Goal: Find specific page/section: Find specific page/section

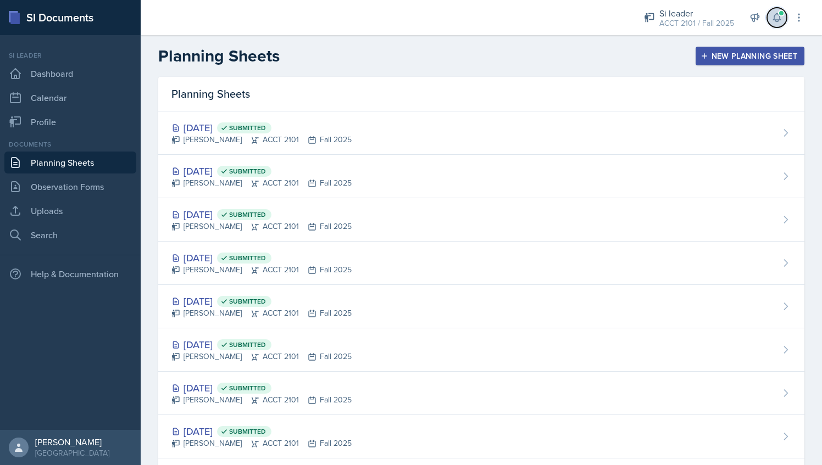
click at [769, 22] on button at bounding box center [777, 18] width 20 height 20
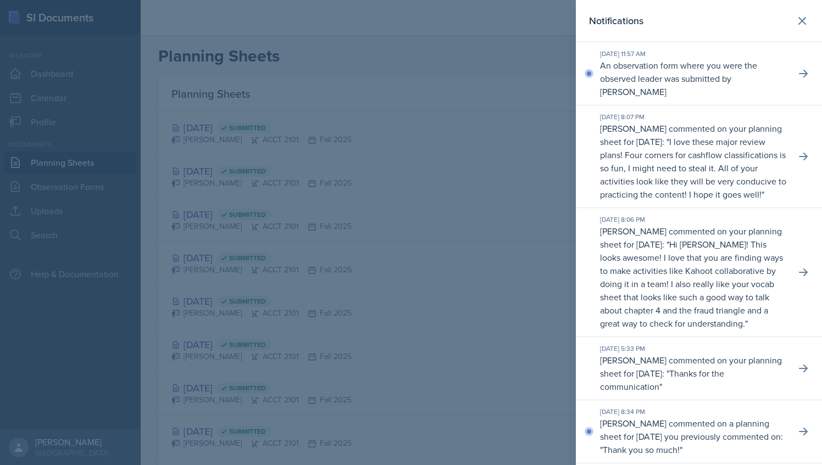
click at [459, 45] on div at bounding box center [411, 232] width 822 height 465
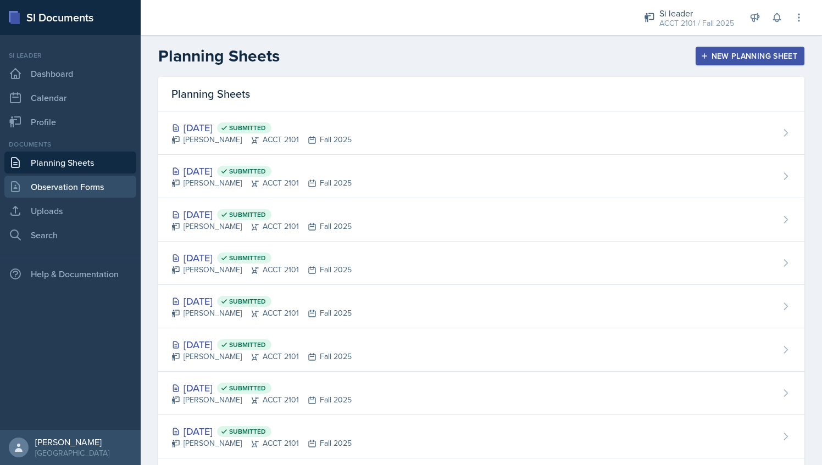
click at [79, 185] on link "Observation Forms" at bounding box center [70, 187] width 132 height 22
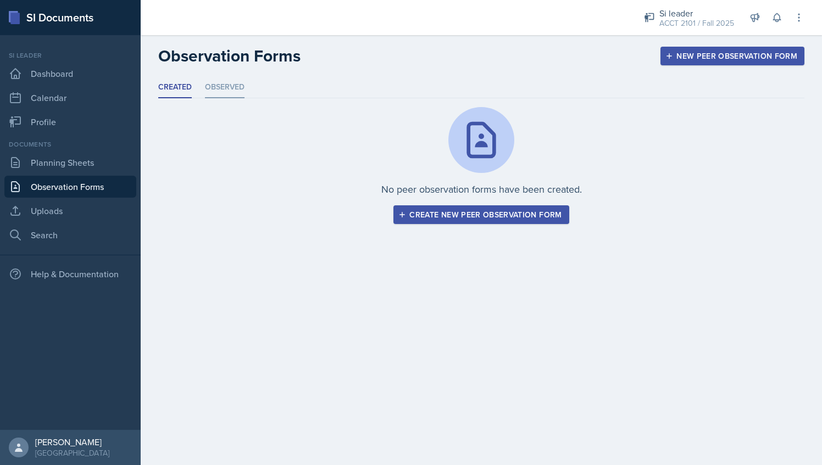
click at [222, 85] on li "Observed" at bounding box center [225, 87] width 40 height 21
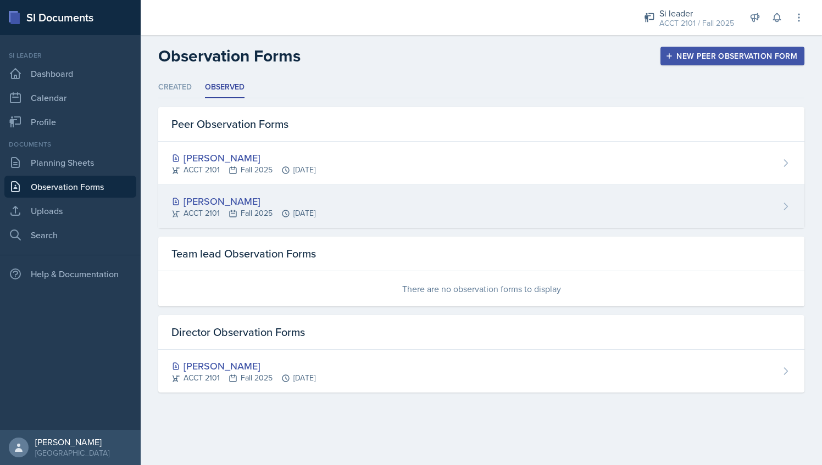
click at [354, 196] on div "Milla Eldridge ACCT 2101 Fall 2025 Sep 9th, 2025" at bounding box center [481, 206] width 646 height 43
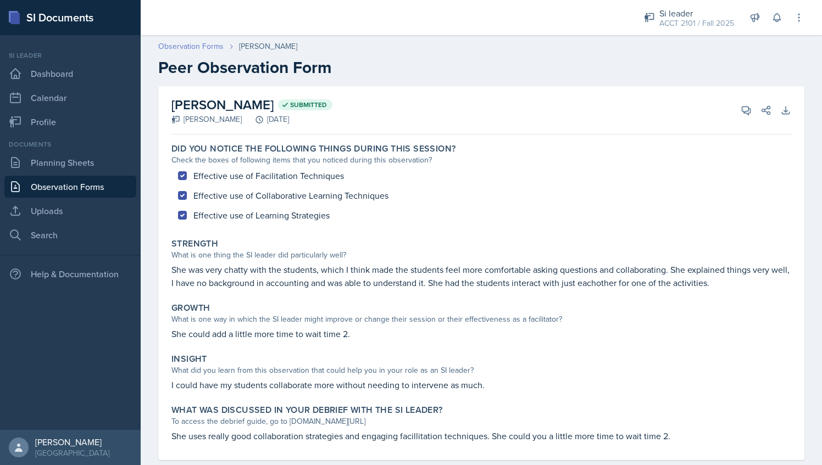
click at [215, 44] on link "Observation Forms" at bounding box center [190, 47] width 65 height 12
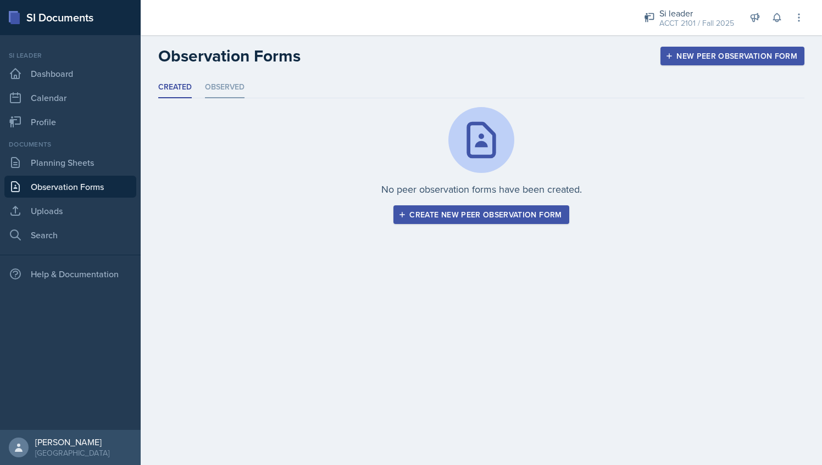
click at [242, 86] on li "Observed" at bounding box center [225, 87] width 40 height 21
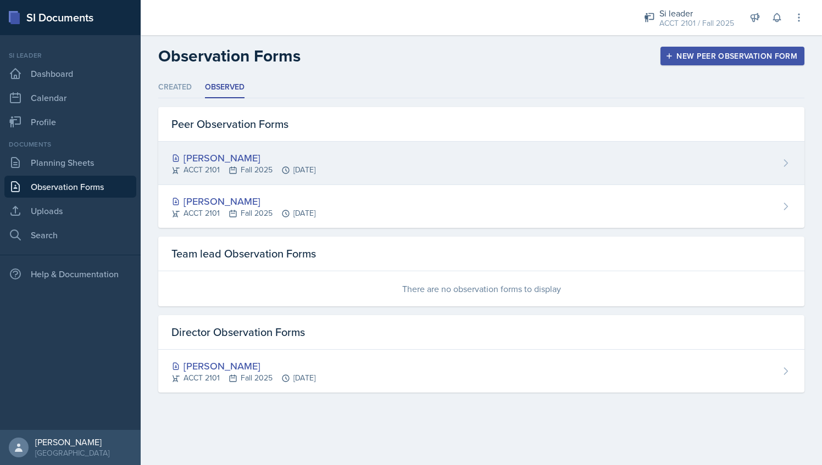
click at [378, 168] on div "Milla Eldridge ACCT 2101 Fall 2025 Sep 11th, 2025" at bounding box center [481, 163] width 646 height 43
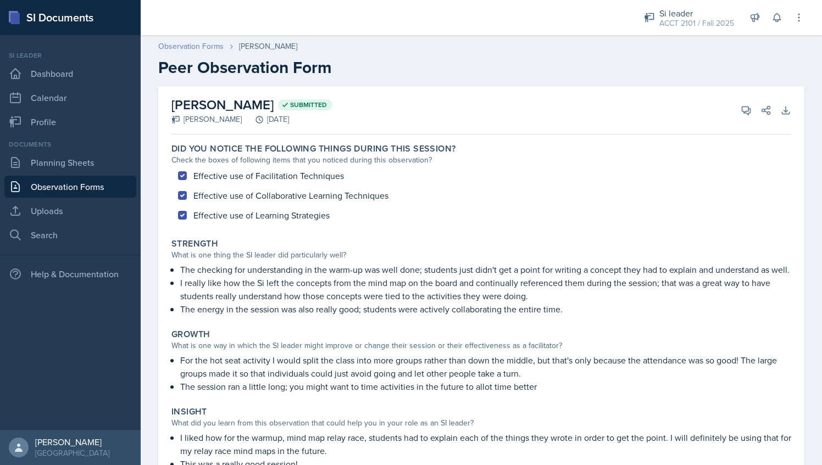
click at [211, 45] on link "Observation Forms" at bounding box center [190, 47] width 65 height 12
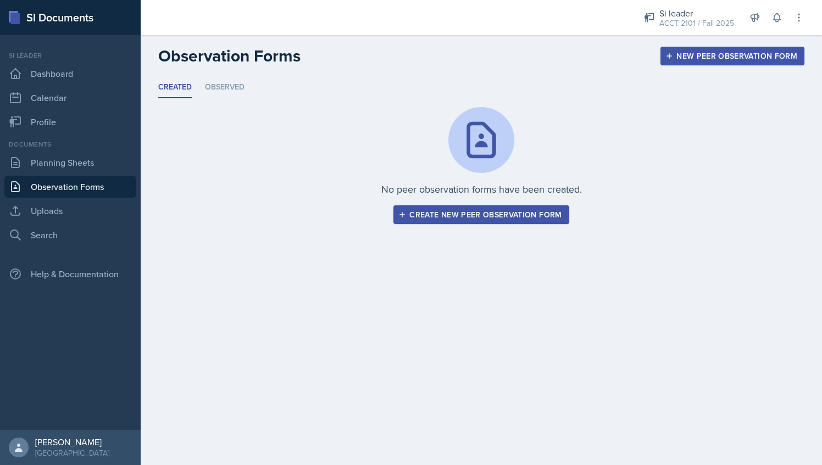
click at [114, 192] on link "Observation Forms" at bounding box center [70, 187] width 132 height 22
click at [206, 96] on li "Observed" at bounding box center [225, 87] width 40 height 21
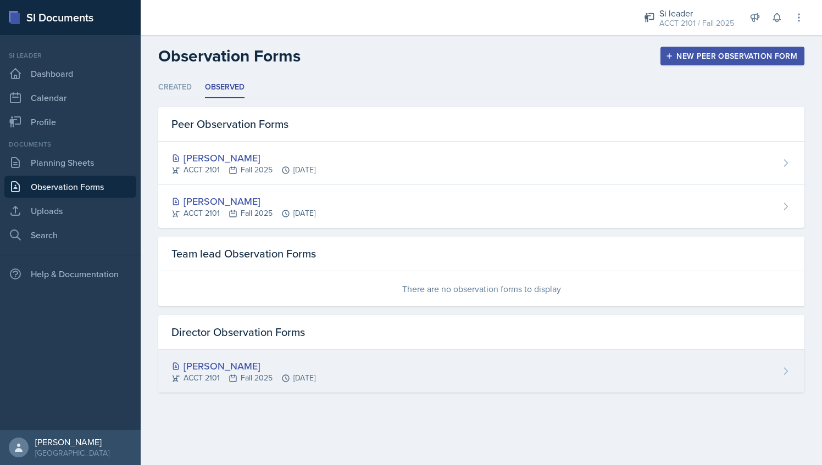
click at [252, 364] on div "[PERSON_NAME]" at bounding box center [243, 366] width 144 height 15
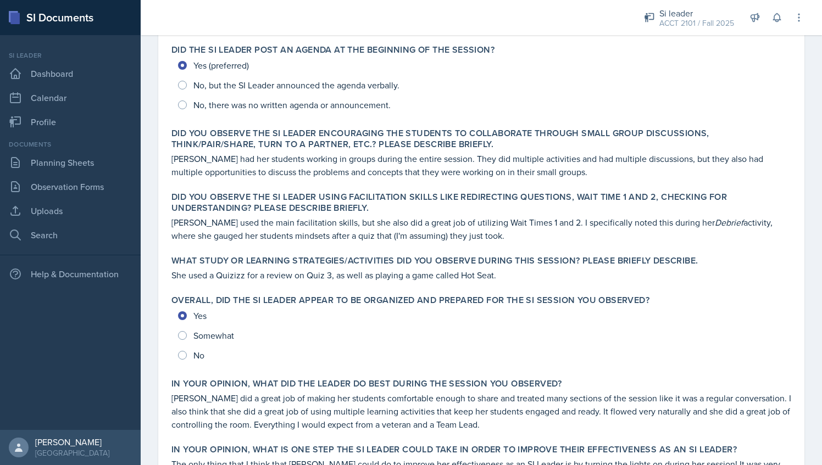
scroll to position [269, 0]
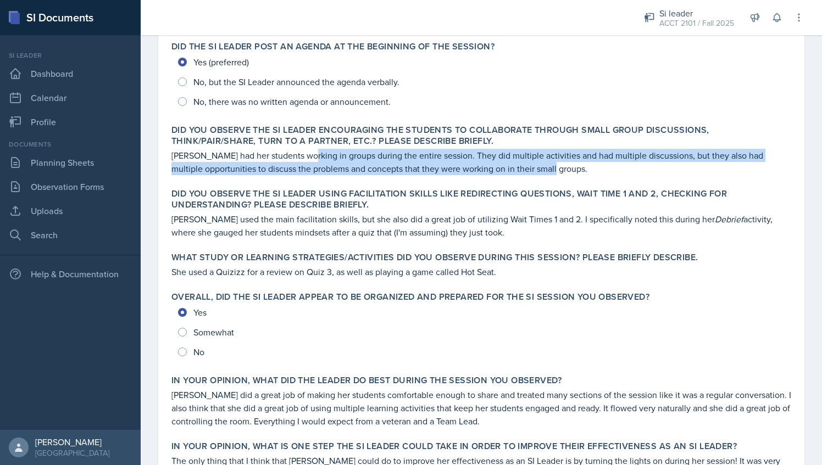
drag, startPoint x: 298, startPoint y: 154, endPoint x: 558, endPoint y: 169, distance: 260.8
click at [558, 169] on p "Milla had her students working in groups during the entire session. They did mu…" at bounding box center [481, 162] width 620 height 26
click at [321, 174] on p "Milla had her students working in groups during the entire session. They did mu…" at bounding box center [481, 162] width 620 height 26
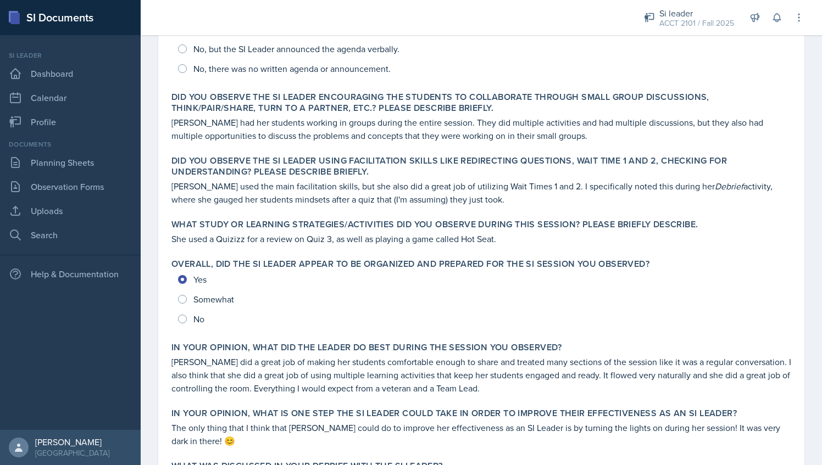
scroll to position [304, 0]
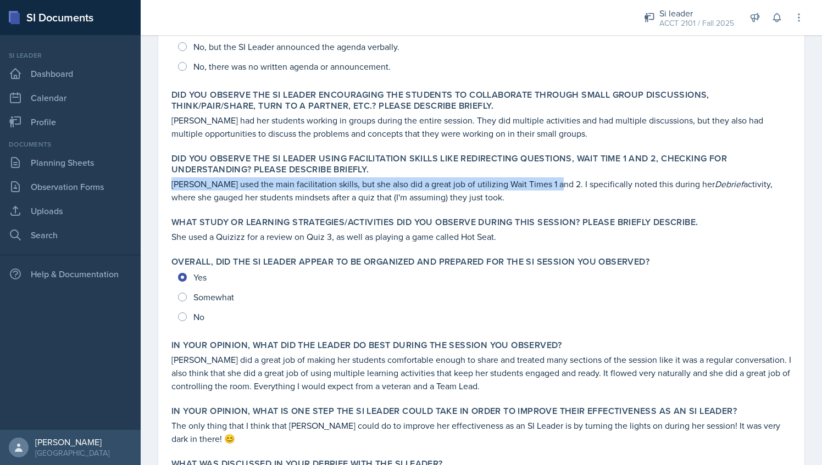
drag, startPoint x: 174, startPoint y: 183, endPoint x: 540, endPoint y: 184, distance: 366.9
click at [540, 184] on p "Milla used the main facilitation skills, but she also did a great job of utiliz…" at bounding box center [481, 190] width 620 height 26
drag, startPoint x: 540, startPoint y: 184, endPoint x: 631, endPoint y: 211, distance: 94.2
click at [631, 211] on div "Was the SI Leader on time for the session, welcoming and greeting students as t…" at bounding box center [481, 194] width 620 height 719
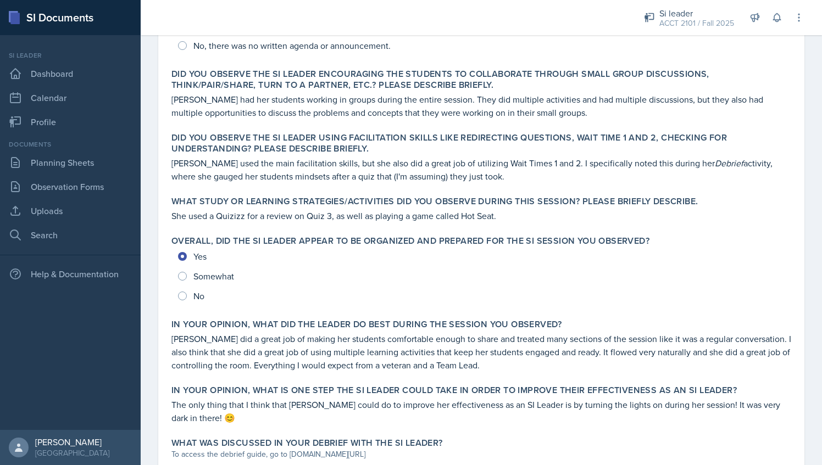
scroll to position [346, 0]
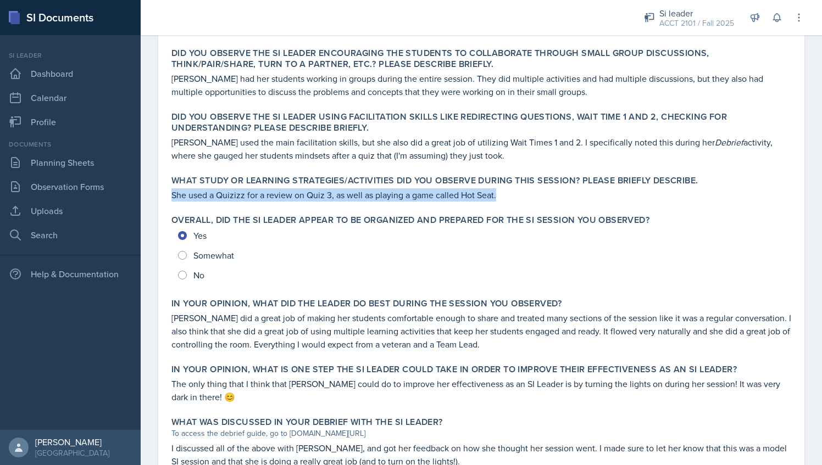
drag, startPoint x: 170, startPoint y: 197, endPoint x: 513, endPoint y: 187, distance: 342.9
click at [513, 187] on div "What study or learning strategies/activities did you observe during this sessio…" at bounding box center [481, 188] width 628 height 35
drag, startPoint x: 513, startPoint y: 187, endPoint x: 486, endPoint y: 198, distance: 29.1
click at [486, 198] on p "She used a Quizizz for a review on Quiz 3, as well as playing a game called Hot…" at bounding box center [481, 194] width 620 height 13
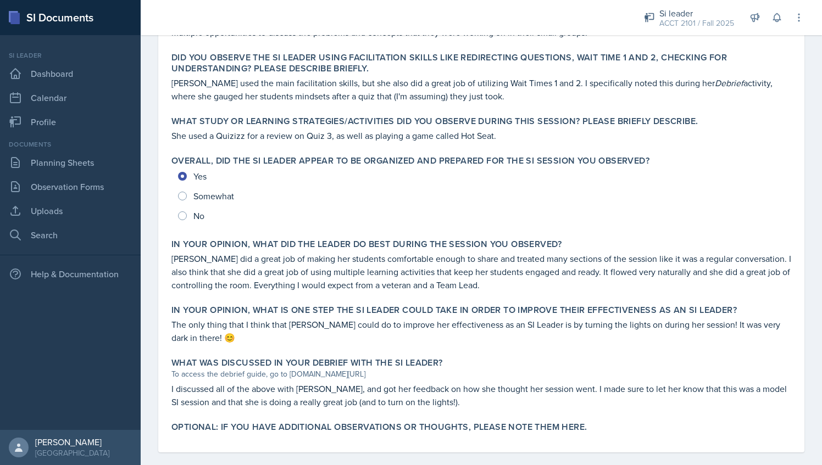
click at [336, 179] on div "Yes Somewhat No" at bounding box center [481, 195] width 620 height 59
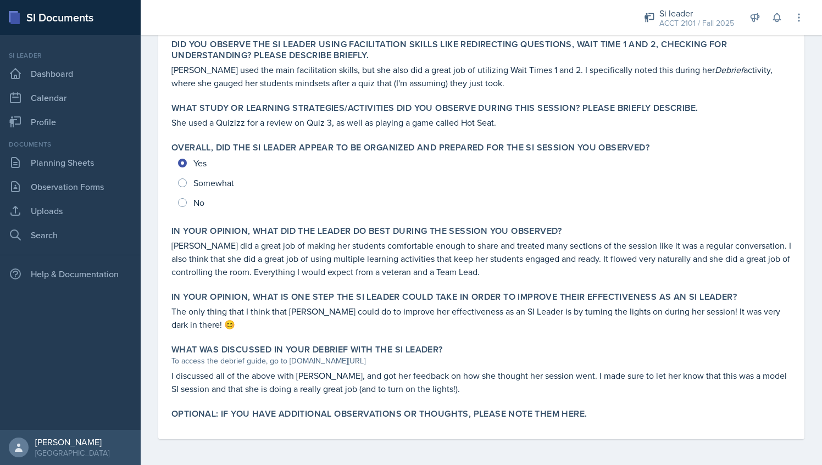
drag, startPoint x: 170, startPoint y: 245, endPoint x: 170, endPoint y: 239, distance: 5.5
click at [170, 239] on div "In your opinion, what did the leader do BEST during the session you observed? M…" at bounding box center [481, 252] width 628 height 62
click at [195, 265] on p "Milla did a great job of making her students comfortable enough to share and tr…" at bounding box center [481, 259] width 620 height 40
drag, startPoint x: 171, startPoint y: 245, endPoint x: 178, endPoint y: 243, distance: 6.9
click at [178, 243] on p "Milla did a great job of making her students comfortable enough to share and tr…" at bounding box center [481, 259] width 620 height 40
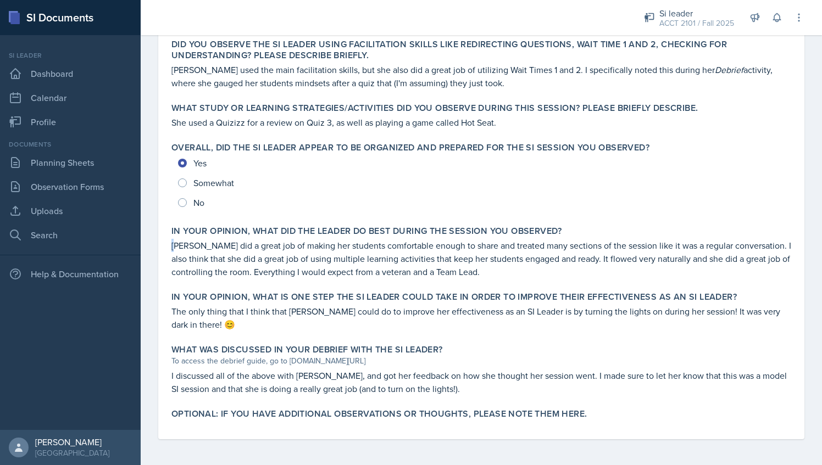
drag, startPoint x: 178, startPoint y: 243, endPoint x: 271, endPoint y: 264, distance: 95.1
click at [271, 264] on p "Milla did a great job of making her students comfortable enough to share and tr…" at bounding box center [481, 259] width 620 height 40
click at [479, 277] on p "Milla did a great job of making her students comfortable enough to share and tr…" at bounding box center [481, 259] width 620 height 40
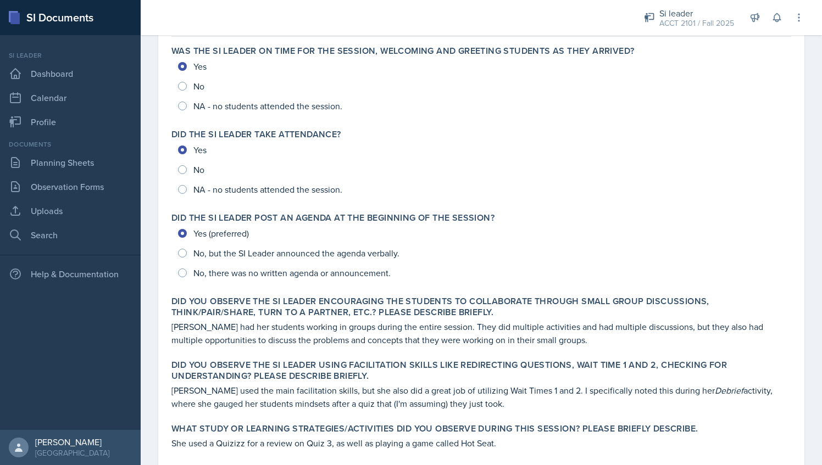
scroll to position [0, 0]
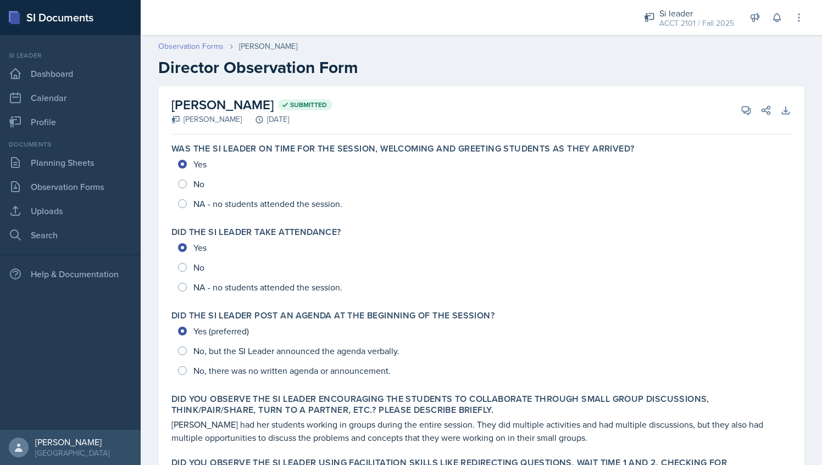
click at [192, 42] on link "Observation Forms" at bounding box center [190, 47] width 65 height 12
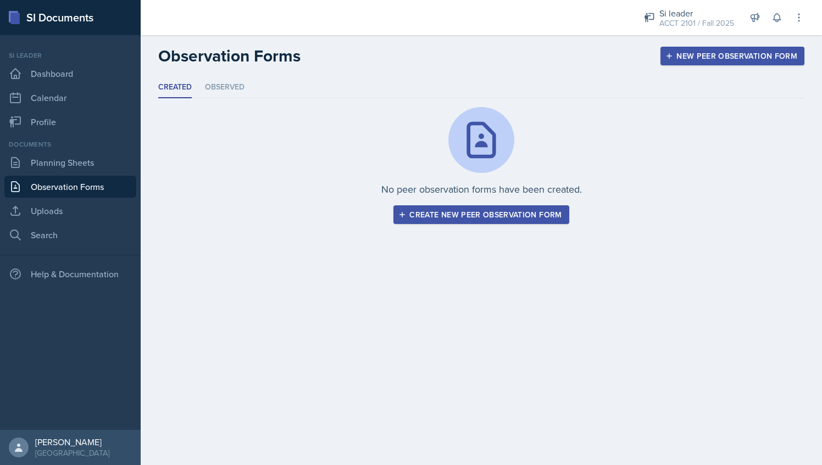
click at [213, 103] on div "Created Observed Created Observed No peer observation forms have been created. …" at bounding box center [481, 150] width 646 height 147
click at [219, 94] on li "Observed" at bounding box center [225, 87] width 40 height 21
click at [243, 89] on li "Observed" at bounding box center [225, 87] width 40 height 21
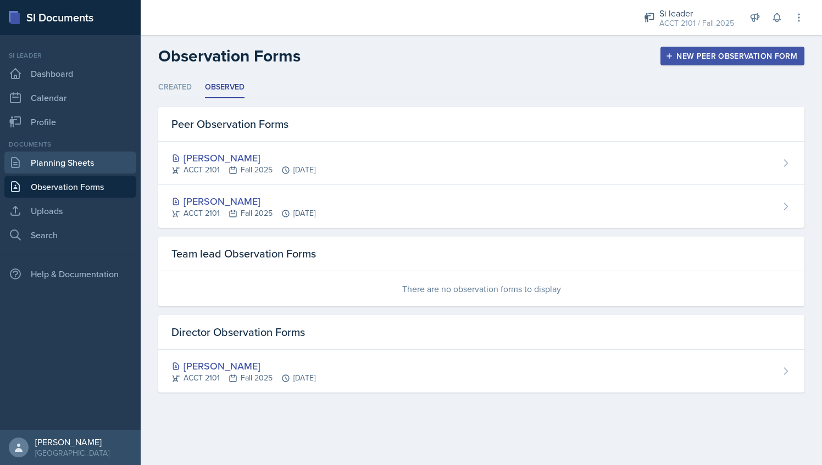
click at [97, 167] on link "Planning Sheets" at bounding box center [70, 163] width 132 height 22
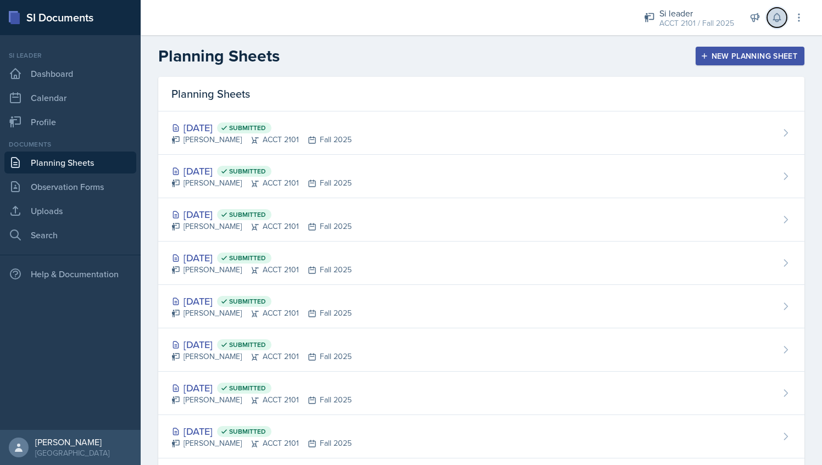
click at [771, 12] on icon at bounding box center [776, 17] width 11 height 11
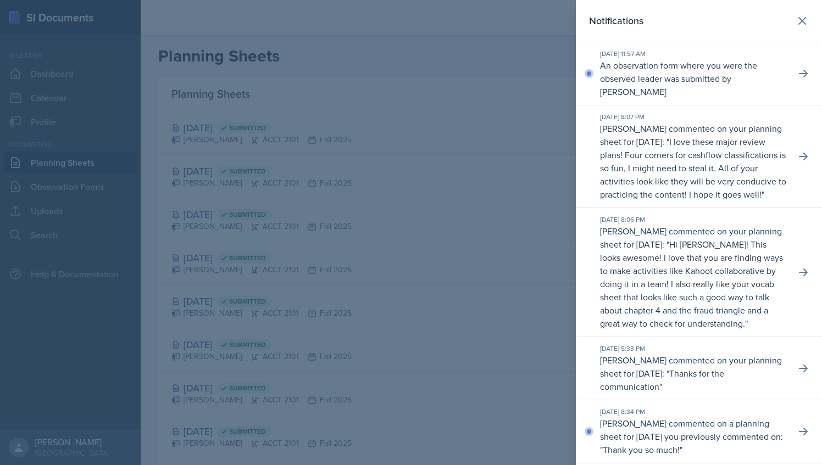
click at [517, 145] on div at bounding box center [411, 232] width 822 height 465
